Goal: Find specific page/section: Find specific page/section

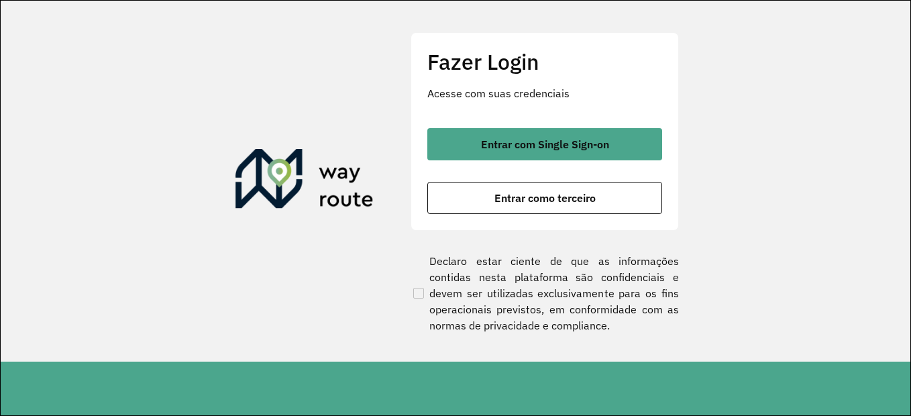
click at [534, 124] on div "Fazer Login Acesse com suas credenciais Entrar com Single Sign-on Entrar como t…" at bounding box center [545, 131] width 268 height 199
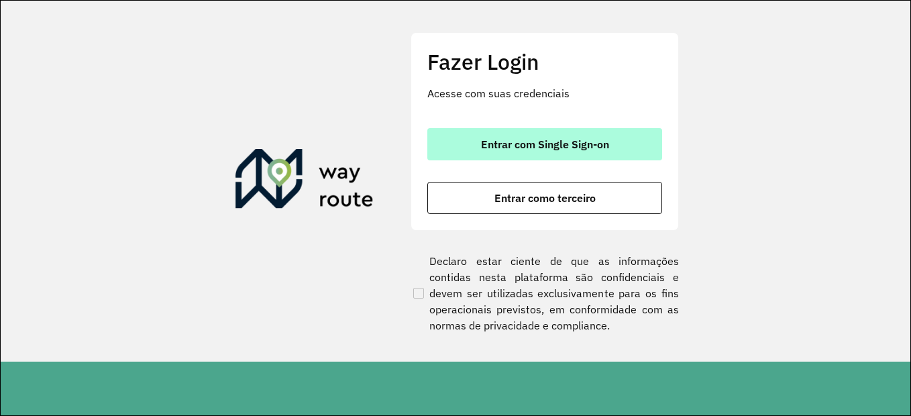
click at [535, 153] on button "Entrar com Single Sign-on" at bounding box center [544, 144] width 235 height 32
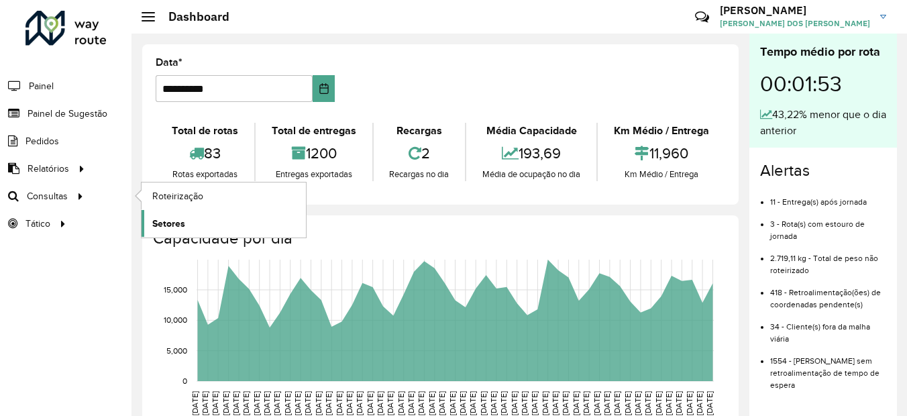
click at [199, 222] on link "Setores" at bounding box center [224, 223] width 164 height 27
